Goal: Information Seeking & Learning: Stay updated

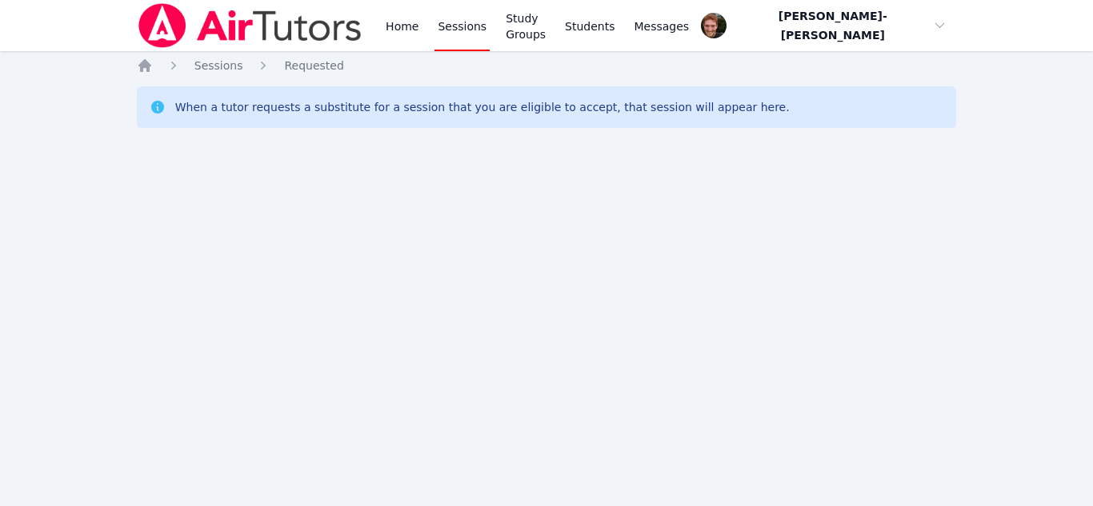
click at [241, 203] on div "Home Sessions Study Groups Students Messages Open user menu Vincent Astray-Cane…" at bounding box center [546, 253] width 1093 height 506
